Goal: Task Accomplishment & Management: Manage account settings

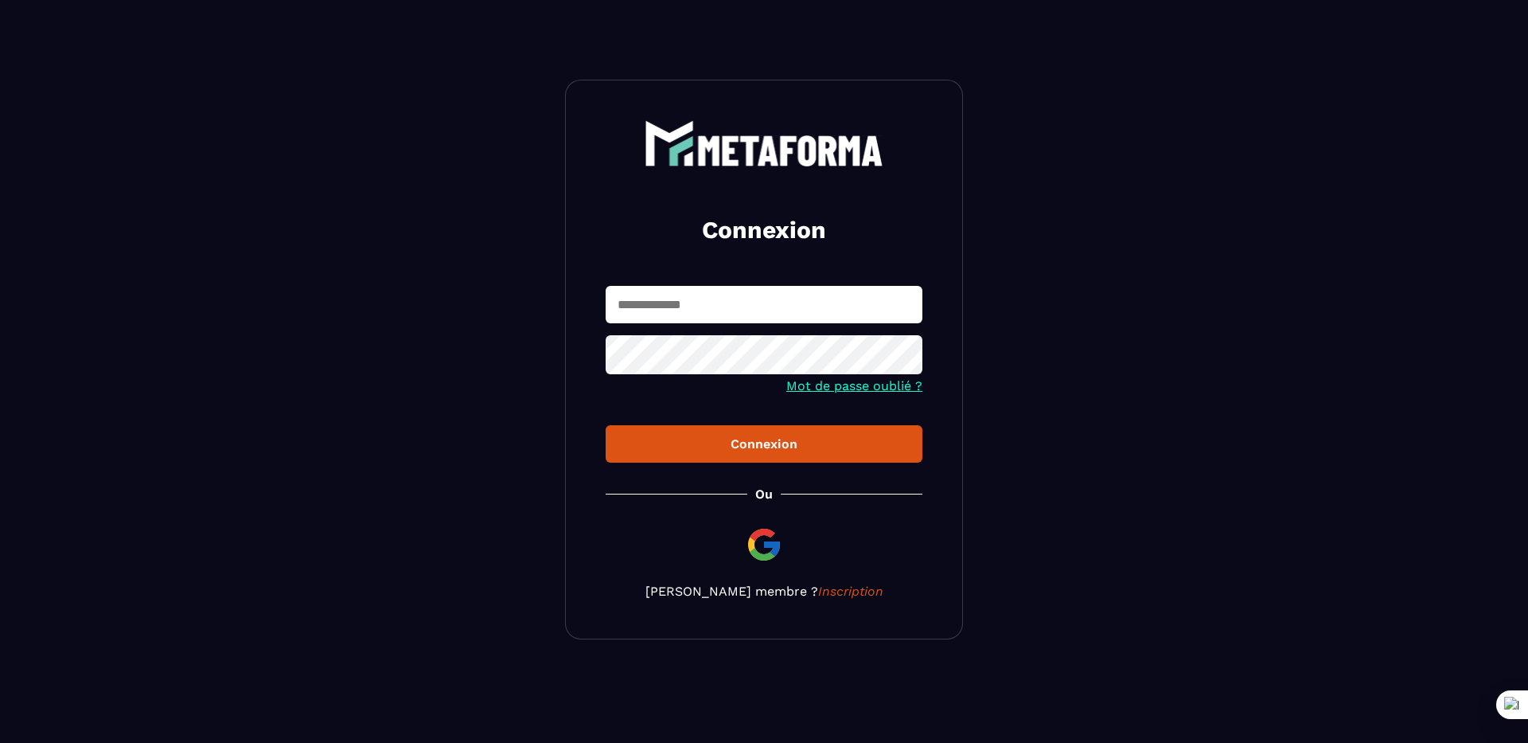
click at [763, 286] on input "text" at bounding box center [764, 304] width 317 height 37
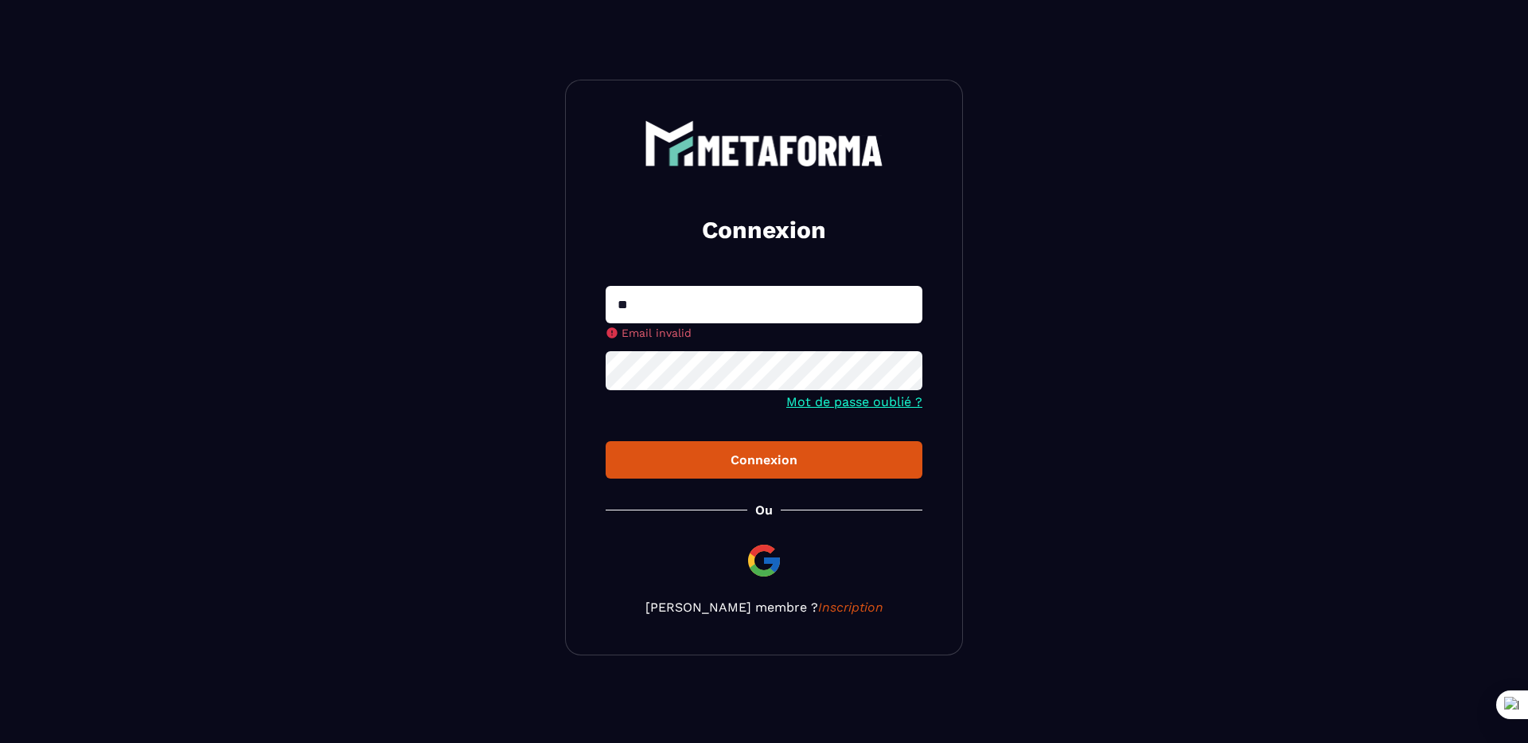
type input "**********"
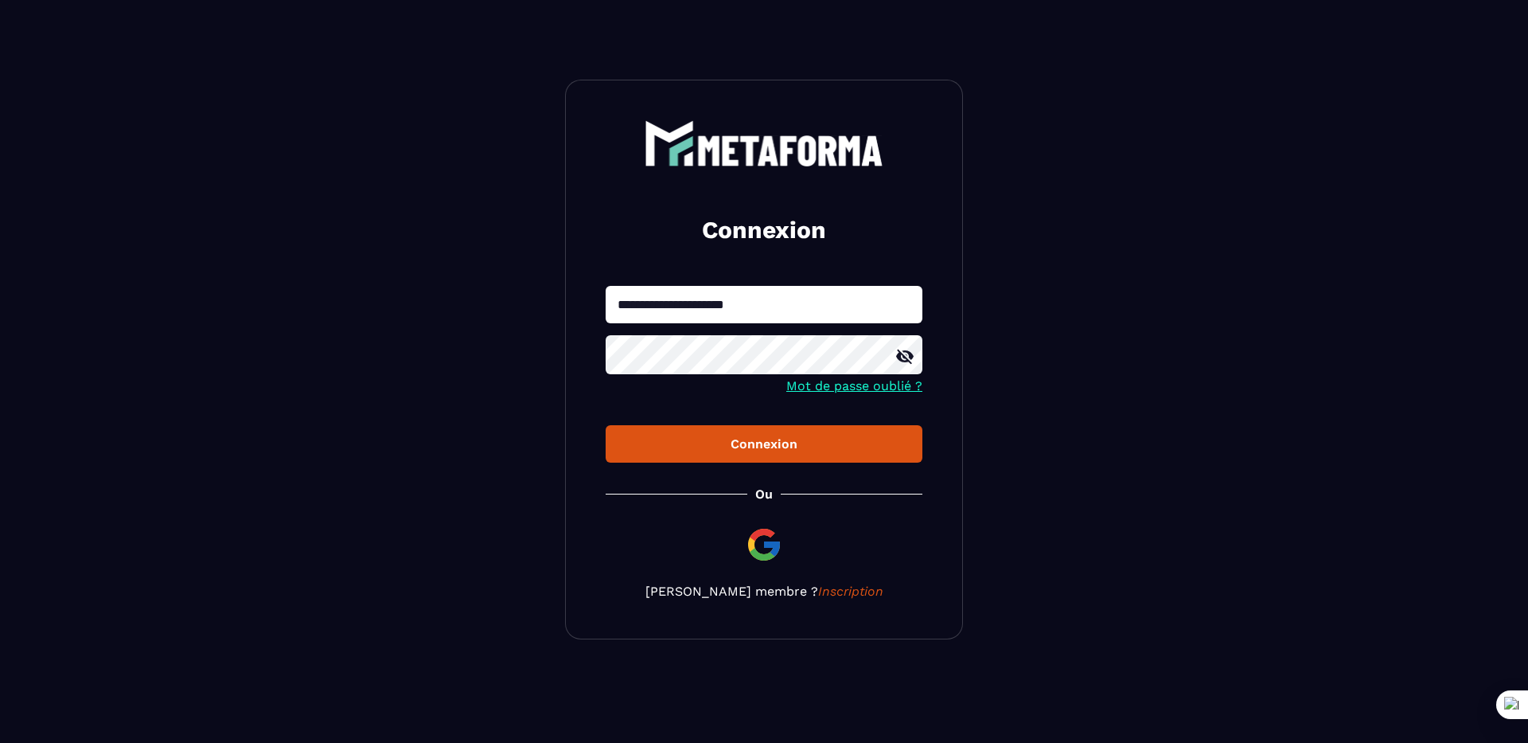
click at [606, 425] on button "Connexion" at bounding box center [764, 443] width 317 height 37
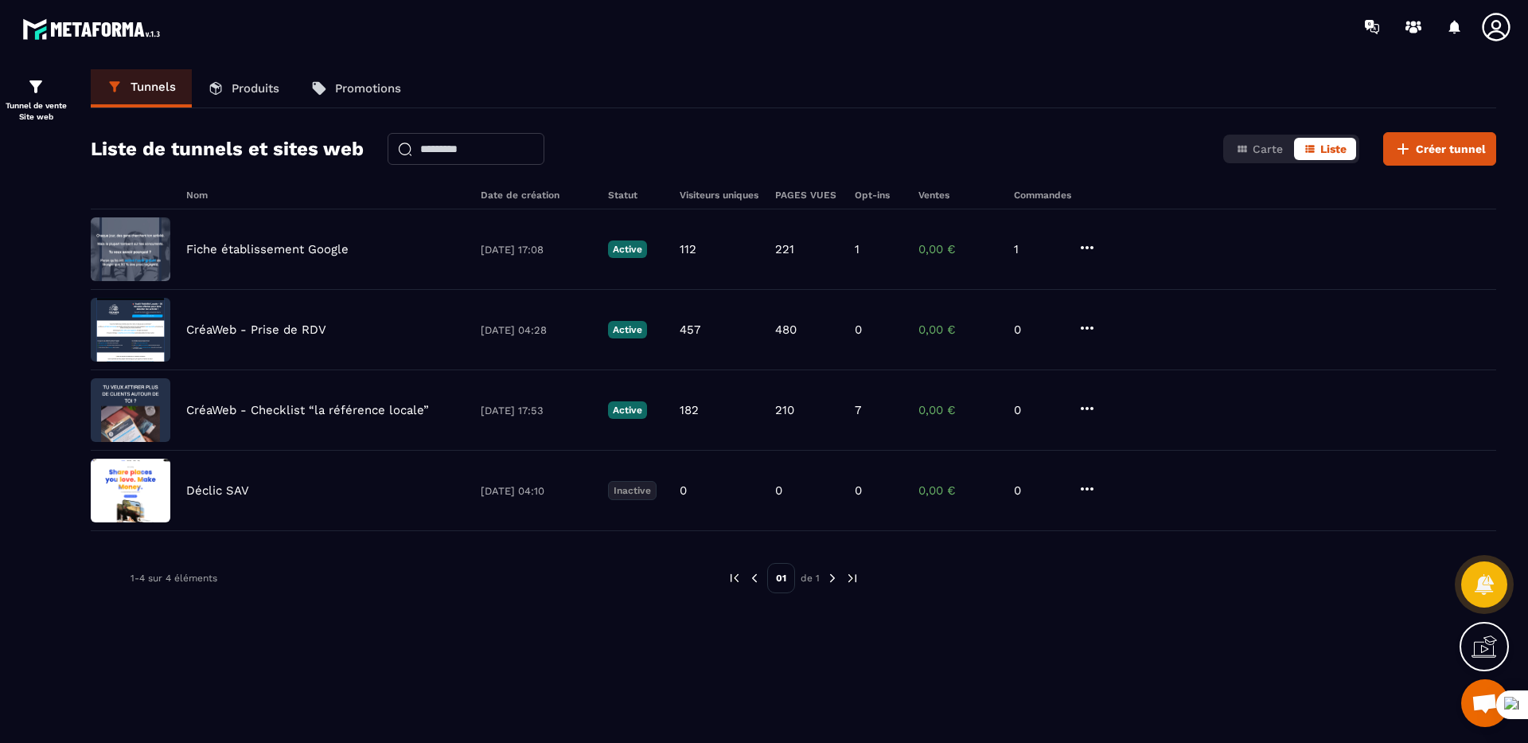
click at [1497, 34] on icon at bounding box center [1497, 27] width 32 height 32
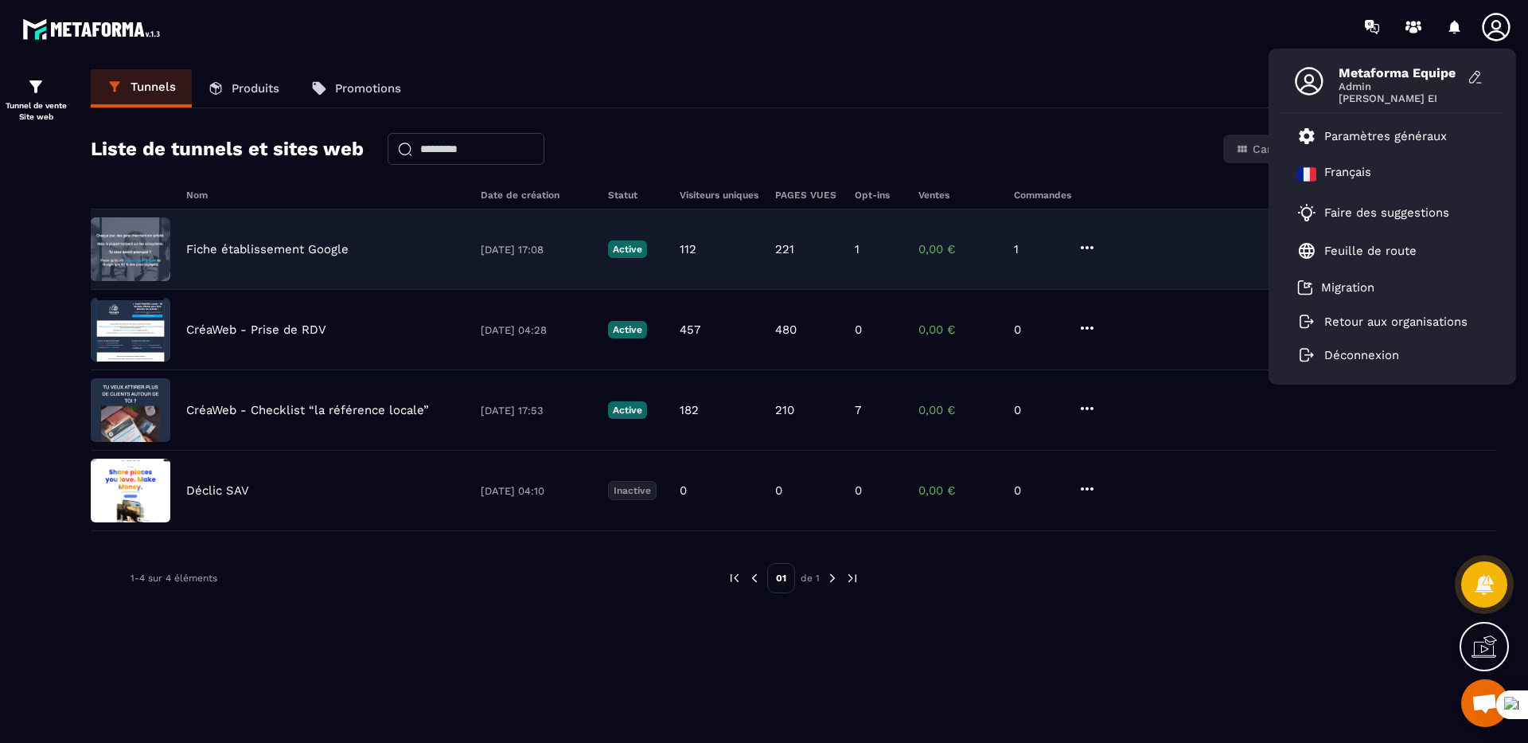
click at [299, 237] on div "Fiche établissement Google [DATE] 17:08 Active 112 221 1 0,00 € 1" at bounding box center [794, 249] width 1406 height 80
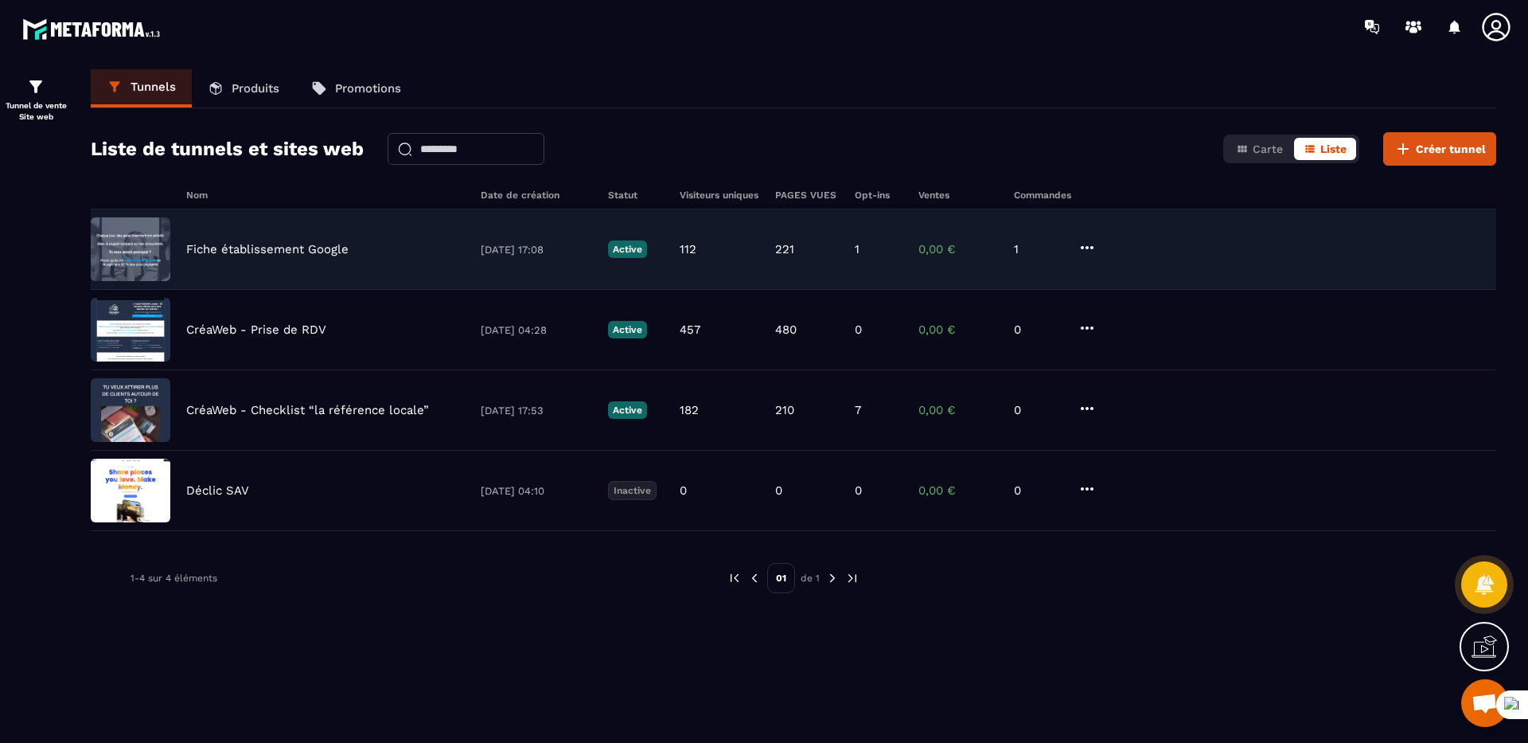
click at [299, 237] on div "Fiche établissement Google [DATE] 17:08 Active 112 221 1 0,00 € 1" at bounding box center [794, 249] width 1406 height 80
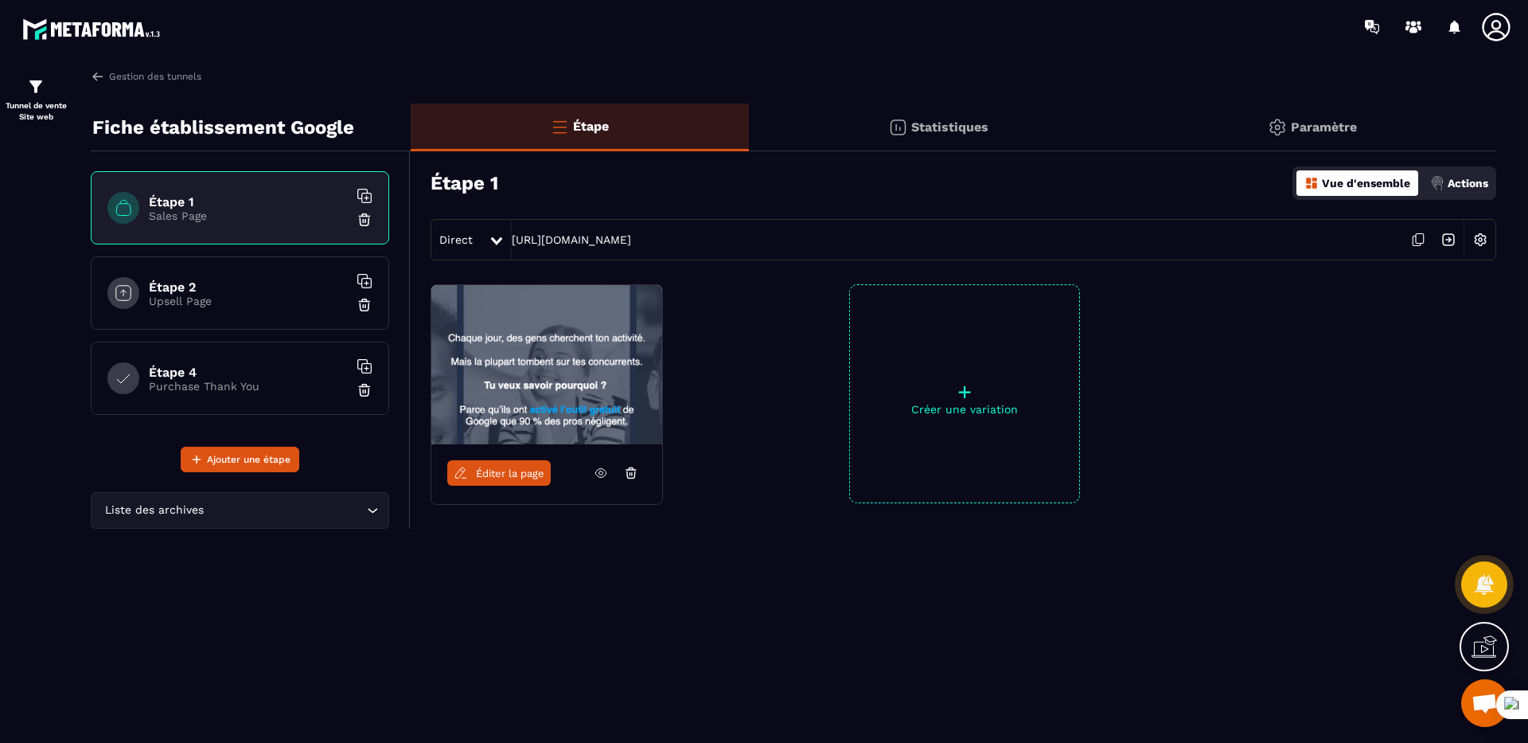
click at [598, 466] on icon at bounding box center [601, 473] width 14 height 14
click at [584, 243] on link "[URL][DOMAIN_NAME]" at bounding box center [571, 239] width 119 height 13
click at [623, 244] on link "[URL][DOMAIN_NAME]" at bounding box center [571, 239] width 119 height 13
click at [600, 474] on icon at bounding box center [601, 473] width 4 height 4
click at [516, 478] on span "Éditer la page" at bounding box center [510, 473] width 68 height 12
